Goal: Information Seeking & Learning: Compare options

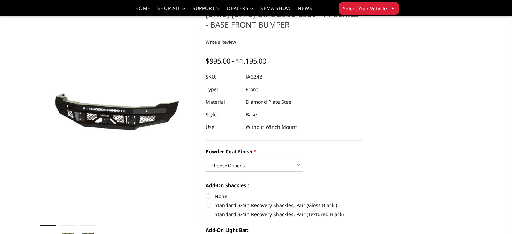
scroll to position [35, 0]
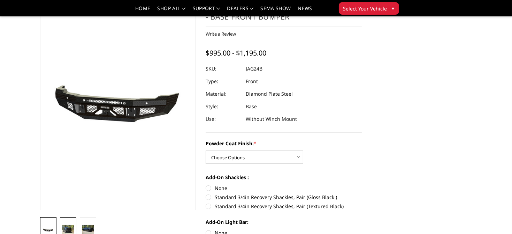
click at [62, 228] on img at bounding box center [68, 228] width 12 height 9
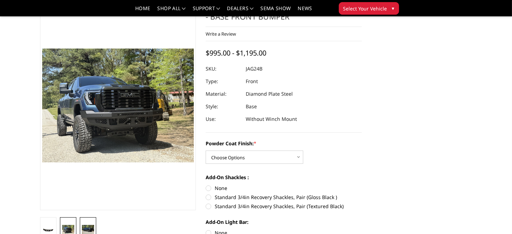
click at [82, 227] on img at bounding box center [88, 228] width 12 height 9
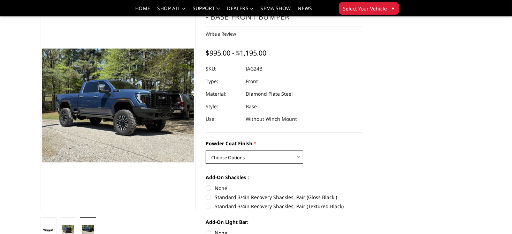
click at [230, 156] on select "Choose Options Bare Metal Gloss Black Powder Coat Textured Black Powder Coat" at bounding box center [255, 156] width 98 height 13
click at [207, 150] on select "Choose Options Bare Metal Gloss Black Powder Coat Textured Black Powder Coat" at bounding box center [255, 156] width 98 height 13
click at [233, 159] on select "Choose Options Bare Metal Gloss Black Powder Coat Textured Black Powder Coat" at bounding box center [255, 156] width 98 height 13
click at [207, 150] on select "Choose Options Bare Metal Gloss Black Powder Coat Textured Black Powder Coat" at bounding box center [255, 156] width 98 height 13
click at [237, 157] on select "Choose Options Bare Metal Gloss Black Powder Coat Textured Black Powder Coat" at bounding box center [255, 156] width 98 height 13
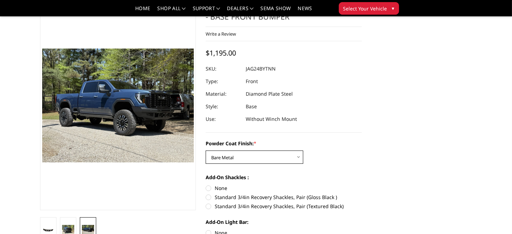
click at [207, 150] on select "Choose Options Bare Metal Gloss Black Powder Coat Textured Black Powder Coat" at bounding box center [255, 156] width 98 height 13
click at [229, 159] on select "Choose Options Bare Metal Gloss Black Powder Coat Textured Black Powder Coat" at bounding box center [255, 156] width 98 height 13
select select "3388"
click at [207, 150] on select "Choose Options Bare Metal Gloss Black Powder Coat Textured Black Powder Coat" at bounding box center [255, 156] width 98 height 13
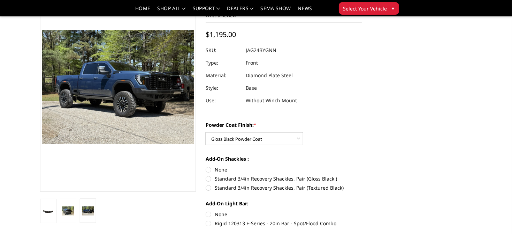
scroll to position [70, 0]
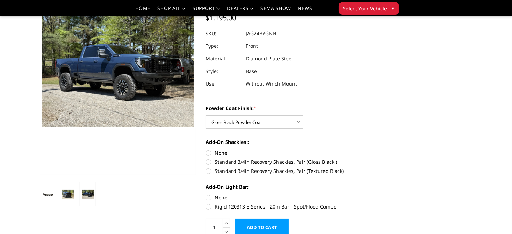
click at [210, 162] on label "Standard 3/4in Recovery Shackles, Pair (Gloss Black )" at bounding box center [284, 161] width 156 height 7
click at [362, 149] on input "Standard 3/4in Recovery Shackles, Pair (Gloss Black )" at bounding box center [362, 149] width 0 height 0
radio input "true"
click at [62, 194] on img at bounding box center [68, 193] width 12 height 9
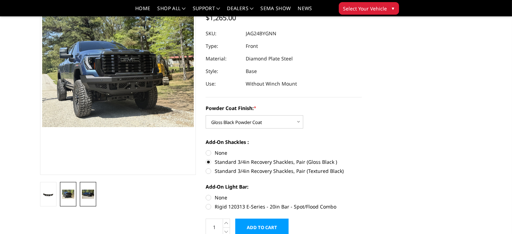
click at [82, 194] on img at bounding box center [88, 193] width 12 height 9
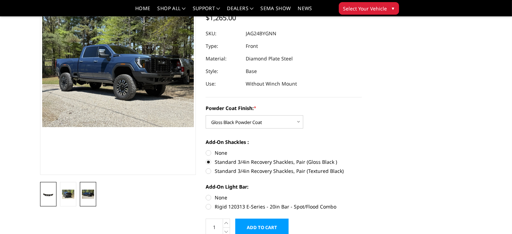
click at [42, 192] on img at bounding box center [48, 195] width 12 height 6
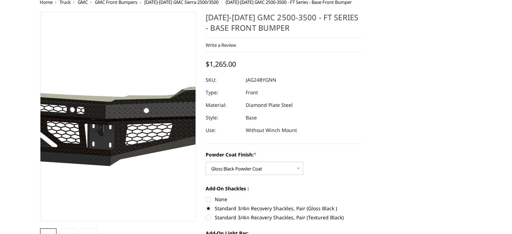
scroll to position [0, 0]
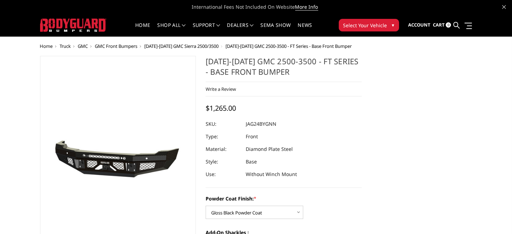
click at [95, 45] on span "GMC Front Bumpers" at bounding box center [116, 46] width 43 height 6
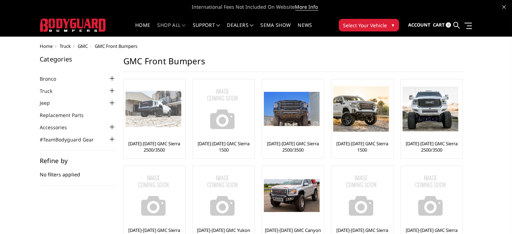
click at [128, 140] on link "[DATE]-[DATE] GMC Sierra 2500/3500" at bounding box center [154, 146] width 58 height 13
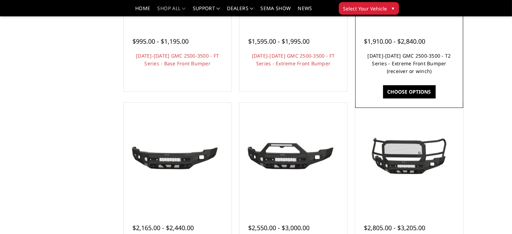
scroll to position [174, 0]
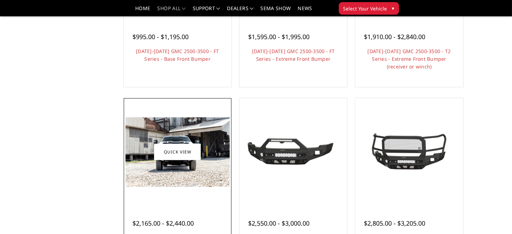
click at [145, 184] on img at bounding box center [177, 151] width 104 height 69
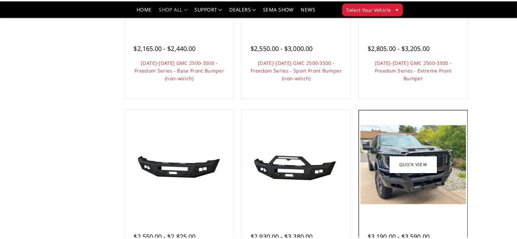
scroll to position [383, 0]
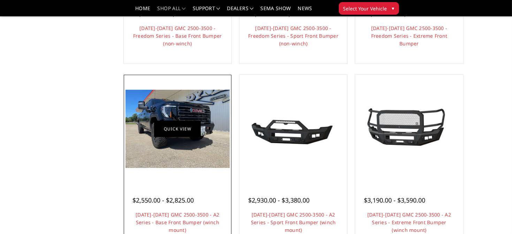
click at [154, 137] on link "Quick view" at bounding box center [177, 129] width 47 height 16
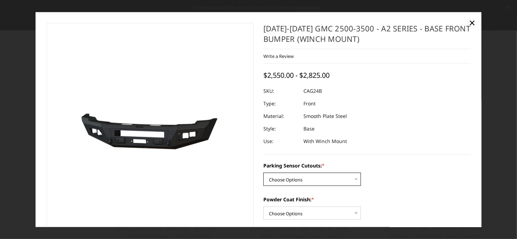
click at [273, 181] on select "Choose Options No - Without Parking Sensor Cutouts Yes - With Parking Sensor Cu…" at bounding box center [312, 179] width 98 height 13
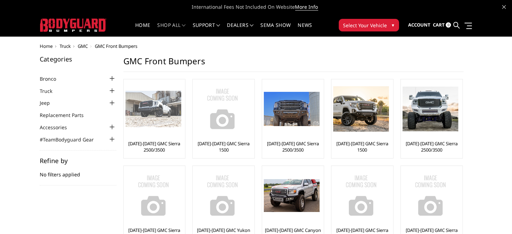
click at [133, 110] on img at bounding box center [153, 109] width 56 height 37
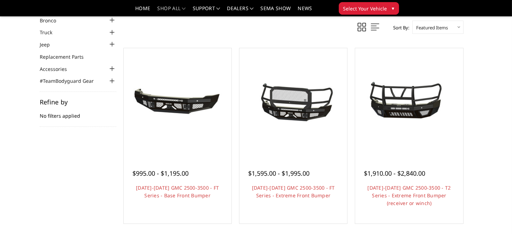
scroll to position [70, 0]
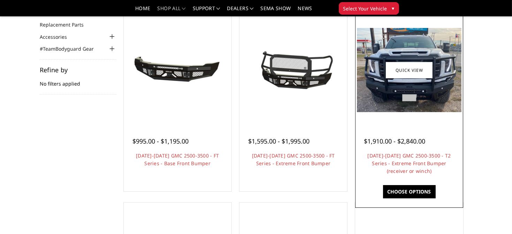
click at [445, 89] on img at bounding box center [409, 70] width 104 height 84
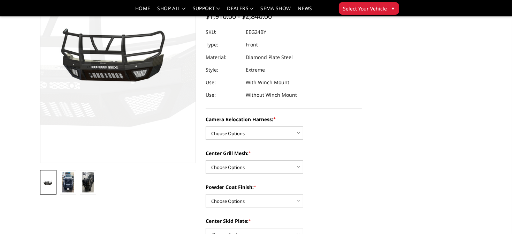
scroll to position [104, 0]
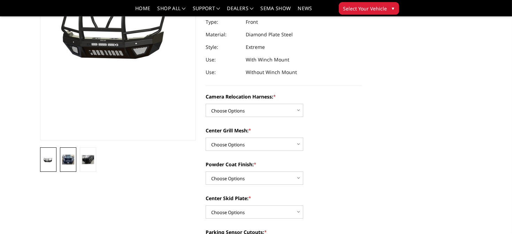
click at [62, 161] on img at bounding box center [68, 159] width 12 height 10
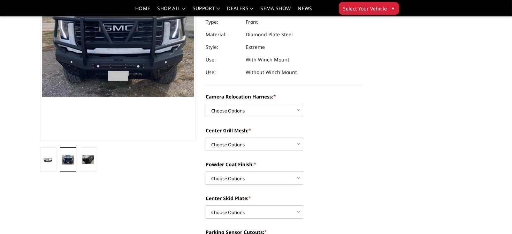
scroll to position [75, 0]
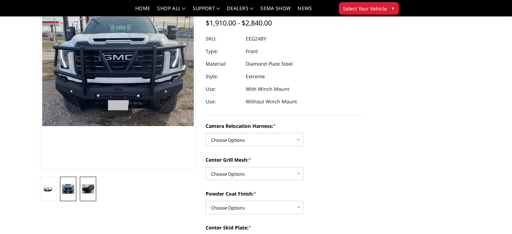
click at [82, 184] on img at bounding box center [88, 188] width 12 height 9
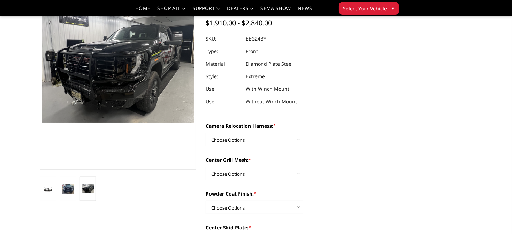
scroll to position [79, 0]
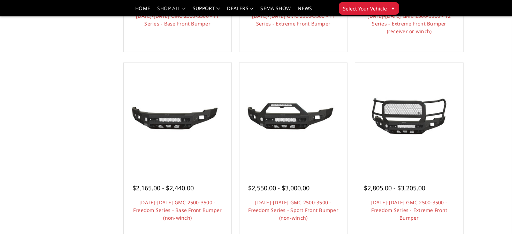
scroll to position [244, 0]
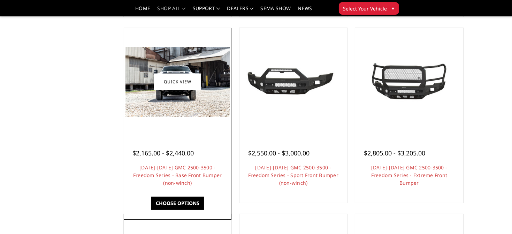
click at [164, 109] on img at bounding box center [177, 81] width 104 height 69
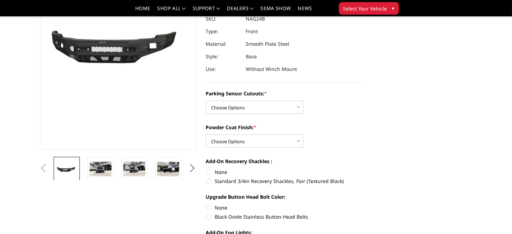
scroll to position [104, 0]
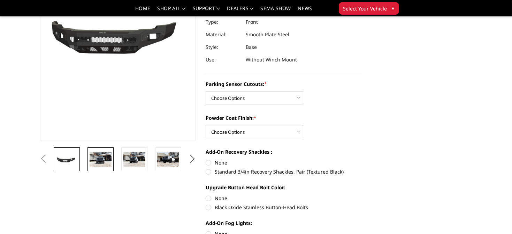
click at [90, 158] on img at bounding box center [101, 159] width 22 height 15
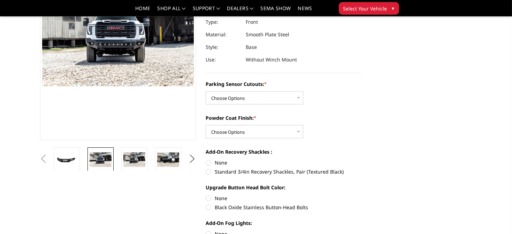
scroll to position [87, 0]
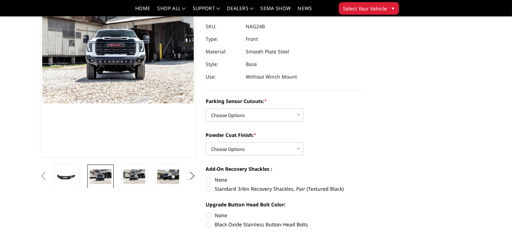
click at [100, 162] on section "Previous Next" at bounding box center [118, 67] width 166 height 239
click at [123, 172] on img at bounding box center [134, 176] width 22 height 15
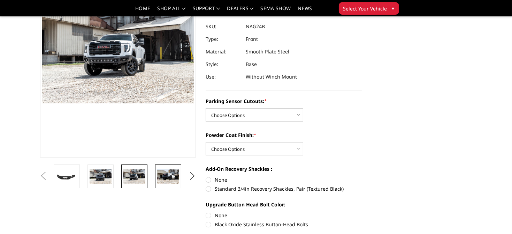
click at [157, 177] on img at bounding box center [168, 176] width 22 height 14
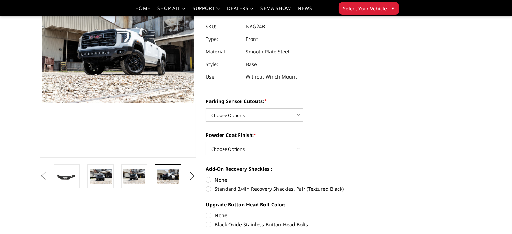
scroll to position [88, 0]
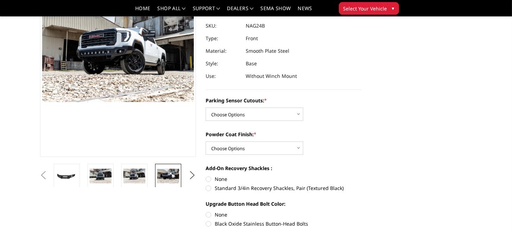
click at [191, 176] on img at bounding box center [202, 175] width 22 height 15
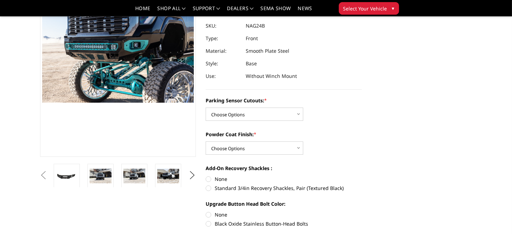
scroll to position [87, 0]
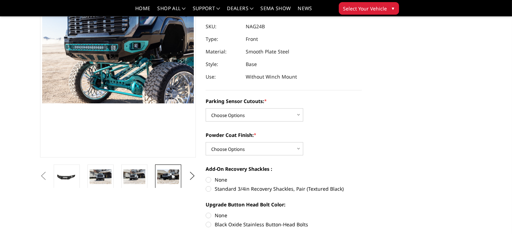
click at [157, 179] on img at bounding box center [168, 176] width 22 height 14
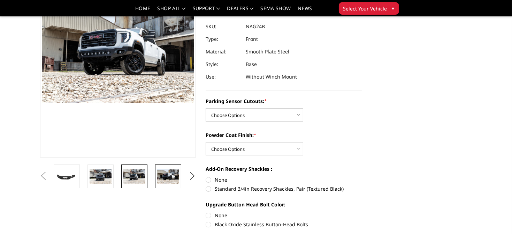
click at [123, 175] on img at bounding box center [134, 176] width 22 height 15
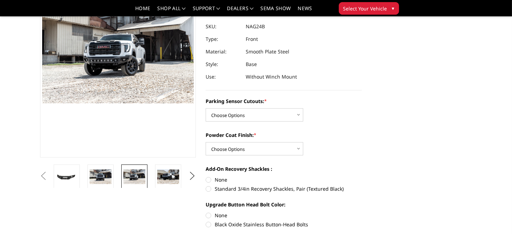
scroll to position [86, 0]
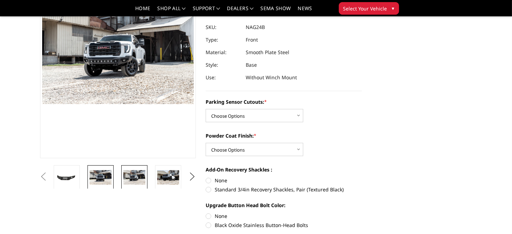
click at [90, 173] on img at bounding box center [101, 177] width 22 height 15
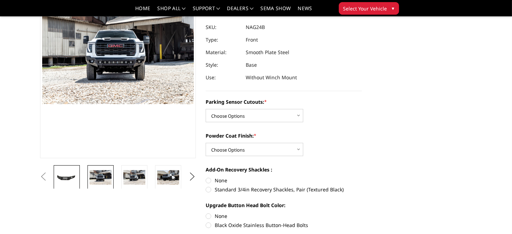
click at [54, 174] on link at bounding box center [67, 177] width 26 height 24
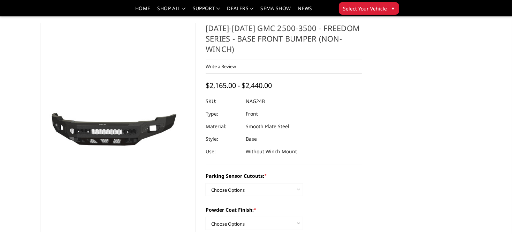
scroll to position [0, 0]
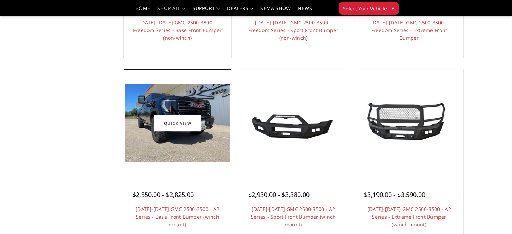
scroll to position [418, 0]
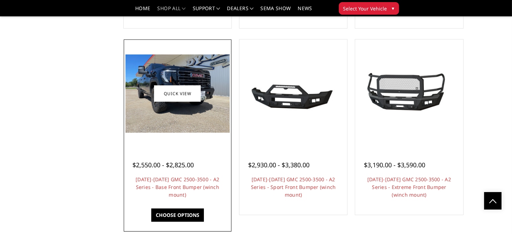
click at [160, 126] on img at bounding box center [177, 93] width 104 height 78
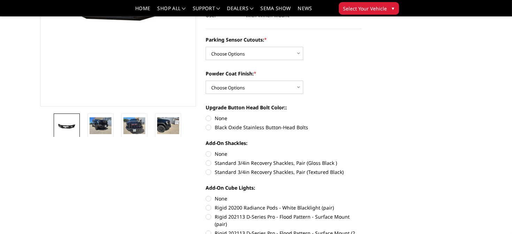
scroll to position [174, 0]
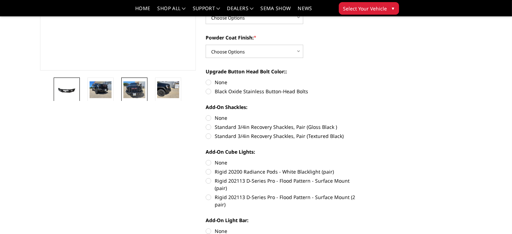
click at [123, 87] on img at bounding box center [134, 89] width 22 height 16
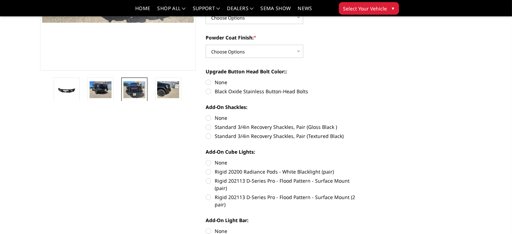
scroll to position [150, 0]
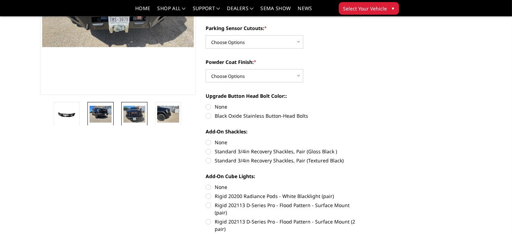
click at [90, 107] on img at bounding box center [101, 114] width 22 height 16
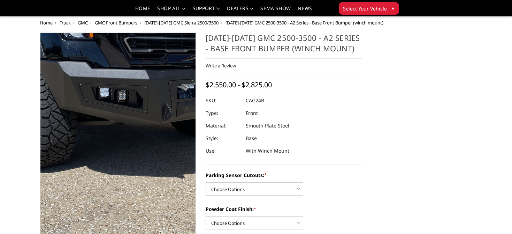
scroll to position [35, 0]
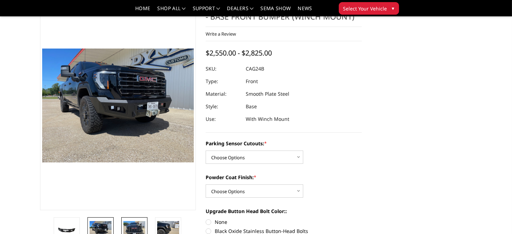
click at [123, 227] on img at bounding box center [134, 229] width 22 height 16
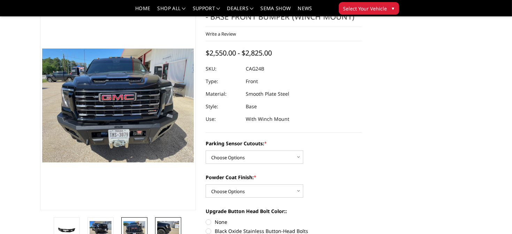
click at [157, 227] on img at bounding box center [168, 229] width 22 height 16
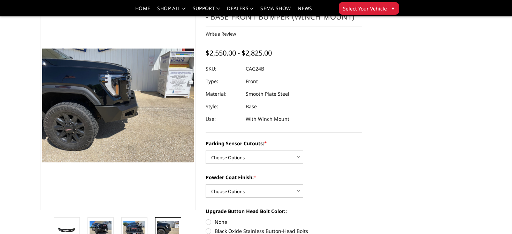
click at [191, 226] on img at bounding box center [202, 229] width 22 height 16
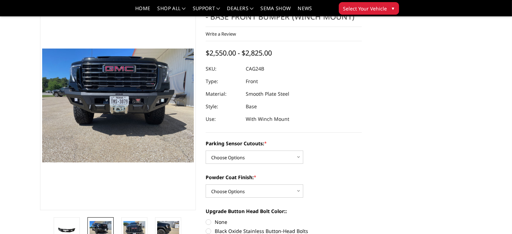
click at [90, 228] on img at bounding box center [101, 229] width 22 height 16
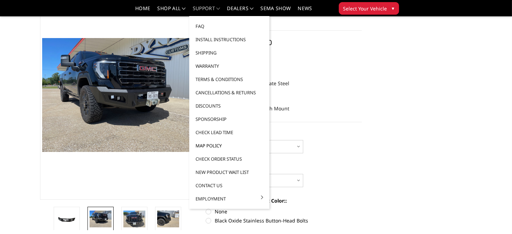
scroll to position [0, 0]
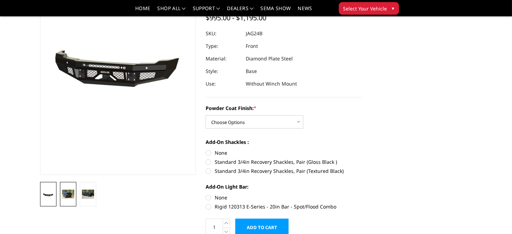
click at [62, 192] on img at bounding box center [68, 193] width 12 height 9
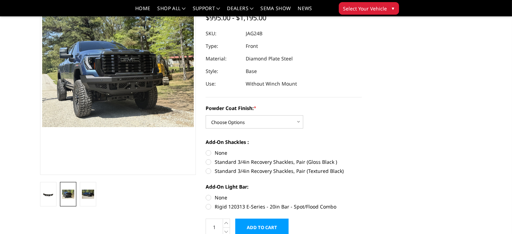
scroll to position [45, 0]
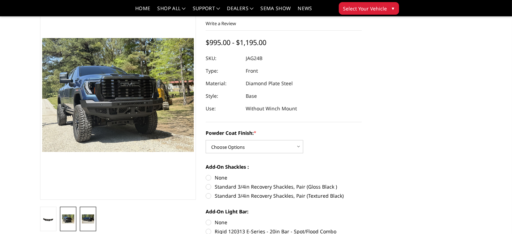
click at [82, 222] on img at bounding box center [88, 218] width 12 height 9
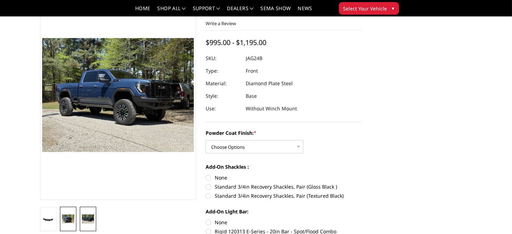
click at [62, 220] on img at bounding box center [68, 218] width 12 height 9
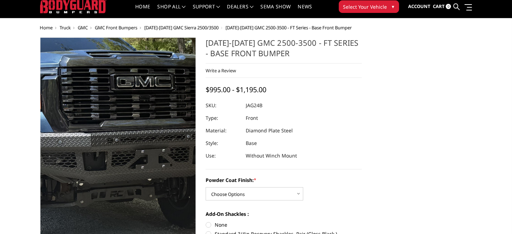
scroll to position [0, 0]
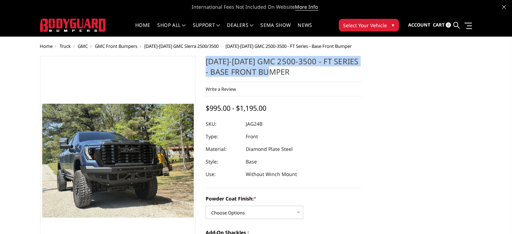
drag, startPoint x: 209, startPoint y: 59, endPoint x: 308, endPoint y: 67, distance: 99.7
click at [308, 67] on h1 "[DATE]-[DATE] GMC 2500-3500 - FT Series - Base Front Bumper" at bounding box center [284, 69] width 156 height 26
drag, startPoint x: 308, startPoint y: 67, endPoint x: 259, endPoint y: 63, distance: 49.6
copy h1 "[DATE]-[DATE] GMC 2500-3500 - FT Series - Base Front Bumper"
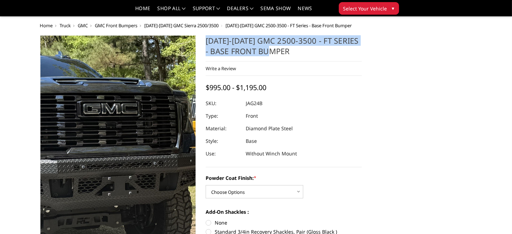
scroll to position [35, 0]
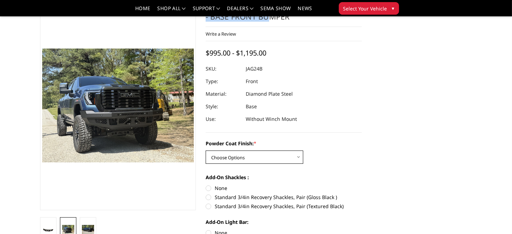
click at [229, 157] on select "Choose Options Bare Metal Gloss Black Powder Coat Textured Black Powder Coat" at bounding box center [255, 156] width 98 height 13
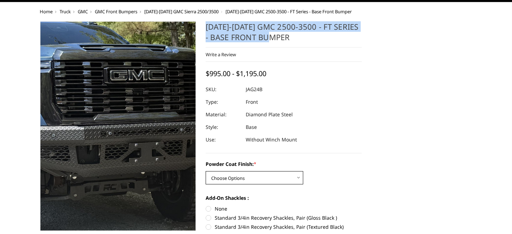
scroll to position [0, 0]
